Goal: Task Accomplishment & Management: Use online tool/utility

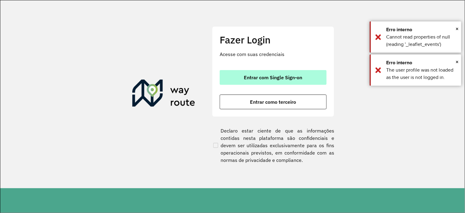
click at [272, 77] on span "Entrar com Single Sign-on" at bounding box center [273, 77] width 58 height 5
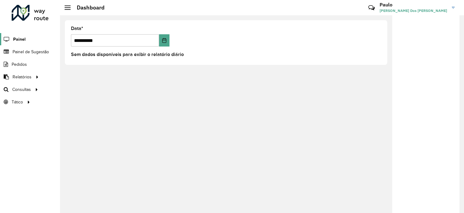
click at [20, 40] on span "Painel" at bounding box center [19, 39] width 13 height 6
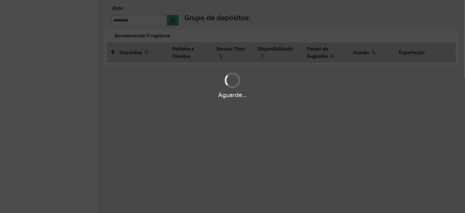
type input "**********"
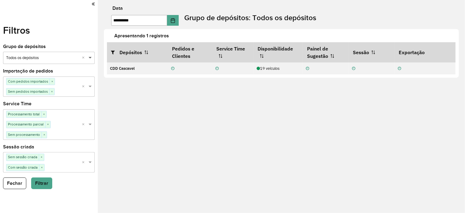
click at [90, 58] on span at bounding box center [91, 58] width 8 height 6
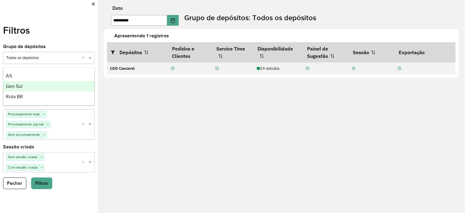
click at [28, 87] on div "Geo Sul" at bounding box center [48, 86] width 91 height 10
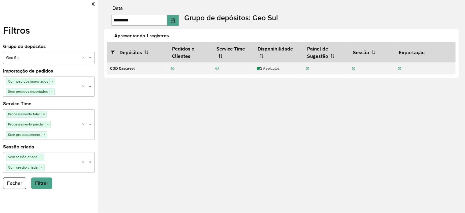
click at [91, 85] on span at bounding box center [91, 86] width 8 height 6
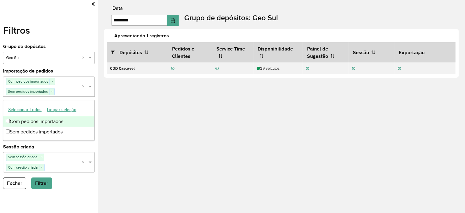
click at [95, 1] on div "Filtros Grupo de depósitos Selecione um grupo × Geo Sul × Importação de pedidos…" at bounding box center [49, 106] width 98 height 213
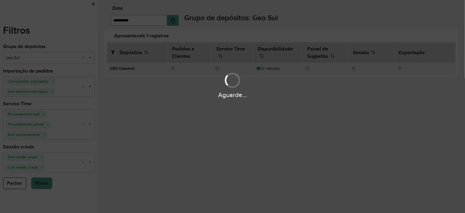
click at [94, 3] on div "Aguarde..." at bounding box center [232, 106] width 465 height 213
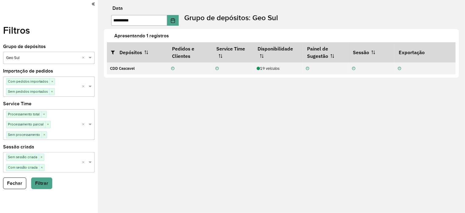
click at [92, 5] on icon at bounding box center [93, 4] width 3 height 6
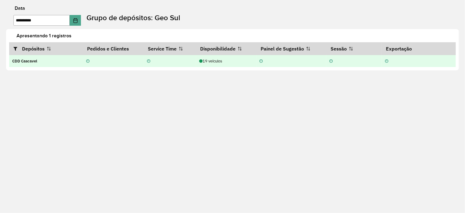
click at [20, 61] on strong "CDD Cascavel" at bounding box center [24, 60] width 25 height 5
click at [223, 57] on td "19 veículos" at bounding box center [226, 61] width 61 height 12
click at [217, 61] on div "19 veículos" at bounding box center [226, 61] width 54 height 6
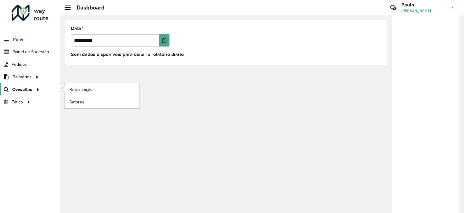
click at [35, 89] on icon at bounding box center [36, 88] width 5 height 9
click at [37, 89] on icon at bounding box center [36, 88] width 5 height 9
click at [76, 91] on span "Roteirização" at bounding box center [81, 89] width 25 height 6
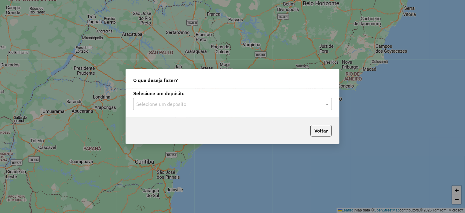
click at [152, 104] on input "text" at bounding box center [226, 104] width 180 height 7
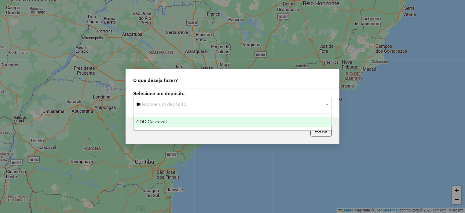
type input "***"
click at [154, 125] on div "CDD Cascavel" at bounding box center [233, 122] width 198 height 10
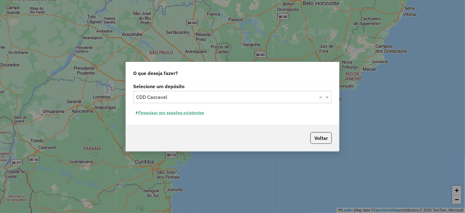
click at [179, 113] on button "Pesquisar por sessões existentes" at bounding box center [170, 112] width 74 height 9
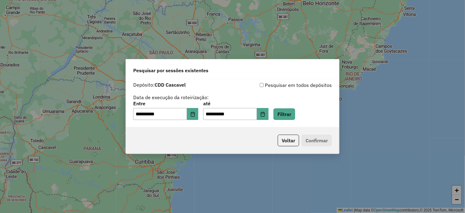
click at [324, 143] on p-footer "Voltar Confirmar" at bounding box center [304, 141] width 57 height 12
click at [294, 116] on button "Filtrar" at bounding box center [285, 114] width 22 height 12
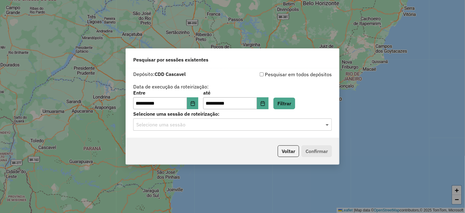
click at [328, 125] on span at bounding box center [328, 124] width 8 height 7
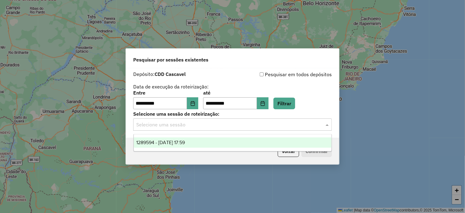
click at [185, 141] on span "1289594 - 07/10/2025 17:59" at bounding box center [160, 142] width 49 height 5
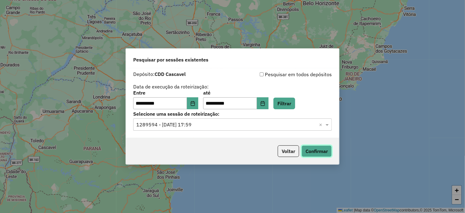
click at [318, 150] on button "Confirmar" at bounding box center [317, 151] width 30 height 12
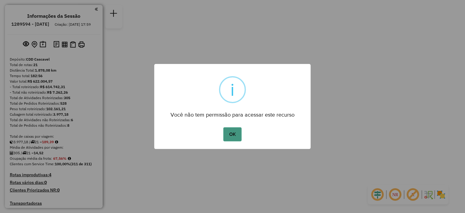
click at [233, 138] on button "OK" at bounding box center [233, 134] width 18 height 14
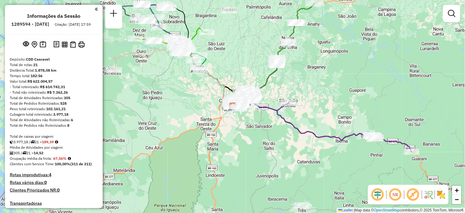
click at [231, 134] on div "Janela de atendimento Grade de atendimento Capacidade Transportadoras Veículos …" at bounding box center [232, 106] width 465 height 213
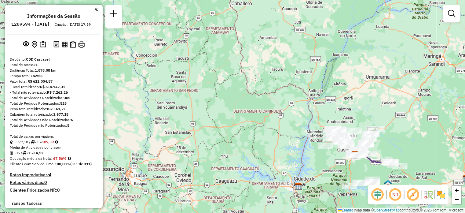
drag, startPoint x: 234, startPoint y: 111, endPoint x: 271, endPoint y: 139, distance: 46.2
click at [271, 139] on div "Janela de atendimento Grade de atendimento Capacidade Transportadoras Veículos …" at bounding box center [232, 106] width 465 height 213
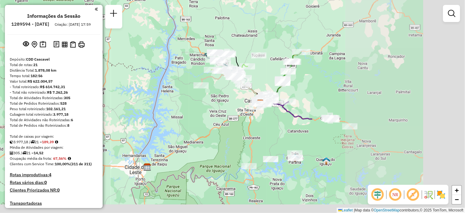
drag, startPoint x: 329, startPoint y: 131, endPoint x: 141, endPoint y: 77, distance: 196.2
click at [141, 77] on div "Janela de atendimento Grade de atendimento Capacidade Transportadoras Veículos …" at bounding box center [232, 106] width 465 height 213
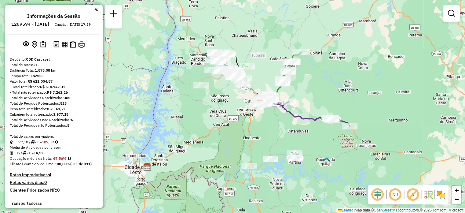
click at [239, 124] on div "Janela de atendimento Grade de atendimento Capacidade Transportadoras Veículos …" at bounding box center [232, 106] width 465 height 213
click at [216, 83] on div "Janela de atendimento Grade de atendimento Capacidade Transportadoras Veículos …" at bounding box center [232, 106] width 465 height 213
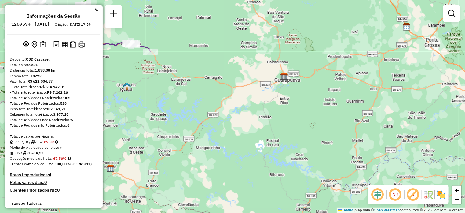
drag, startPoint x: 294, startPoint y: 131, endPoint x: 251, endPoint y: 102, distance: 51.5
click at [251, 102] on div "Janela de atendimento Grade de atendimento Capacidade Transportadoras Veículos …" at bounding box center [232, 106] width 465 height 213
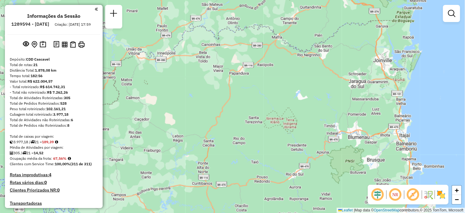
drag, startPoint x: 140, startPoint y: 75, endPoint x: 209, endPoint y: 105, distance: 75.7
click at [157, 80] on div "Janela de atendimento Grade de atendimento Capacidade Transportadoras Veículos …" at bounding box center [232, 106] width 465 height 213
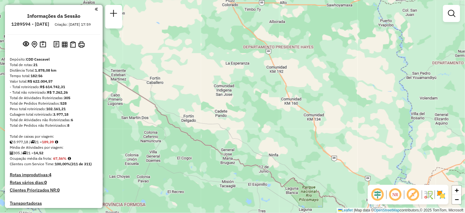
click at [96, 10] on em at bounding box center [96, 9] width 3 height 6
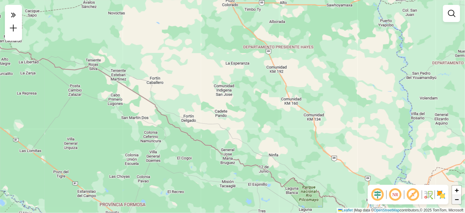
click at [457, 200] on span "−" at bounding box center [457, 199] width 4 height 8
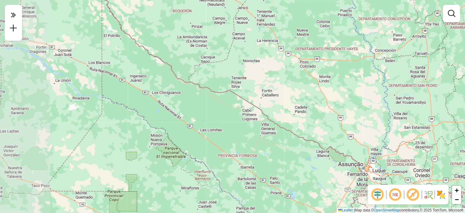
drag, startPoint x: 144, startPoint y: 57, endPoint x: 309, endPoint y: 131, distance: 180.7
click at [309, 131] on div "Janela de atendimento Grade de atendimento Capacidade Transportadoras Veículos …" at bounding box center [232, 106] width 465 height 213
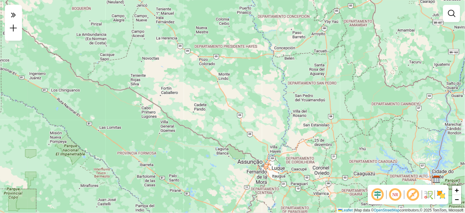
drag, startPoint x: 359, startPoint y: 118, endPoint x: 258, endPoint y: 116, distance: 101.2
click at [258, 116] on div "Janela de atendimento Grade de atendimento Capacidade Transportadoras Veículos …" at bounding box center [232, 106] width 465 height 213
